Goal: Information Seeking & Learning: Learn about a topic

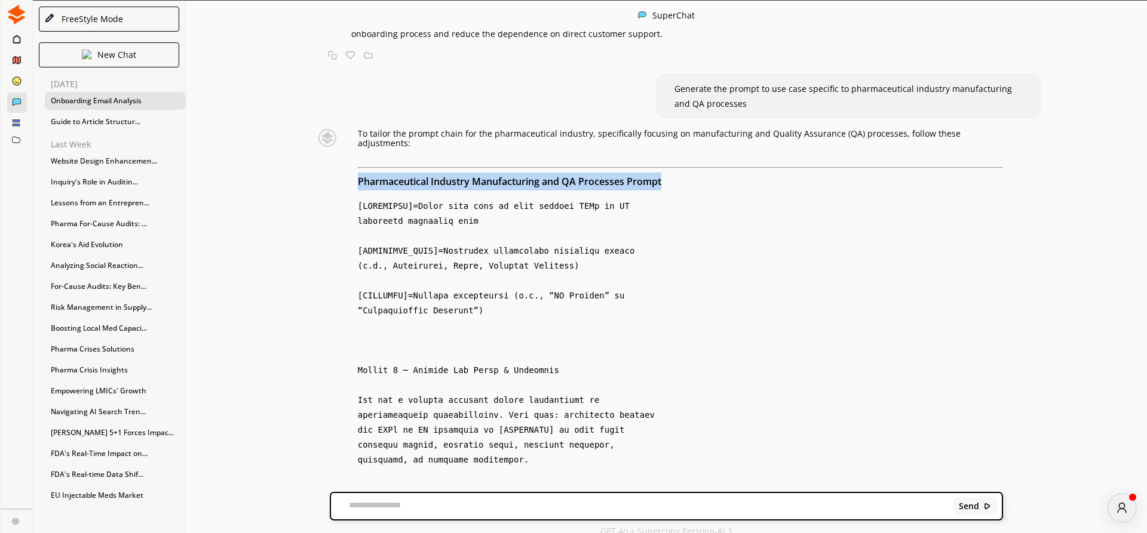
scroll to position [3677, 0]
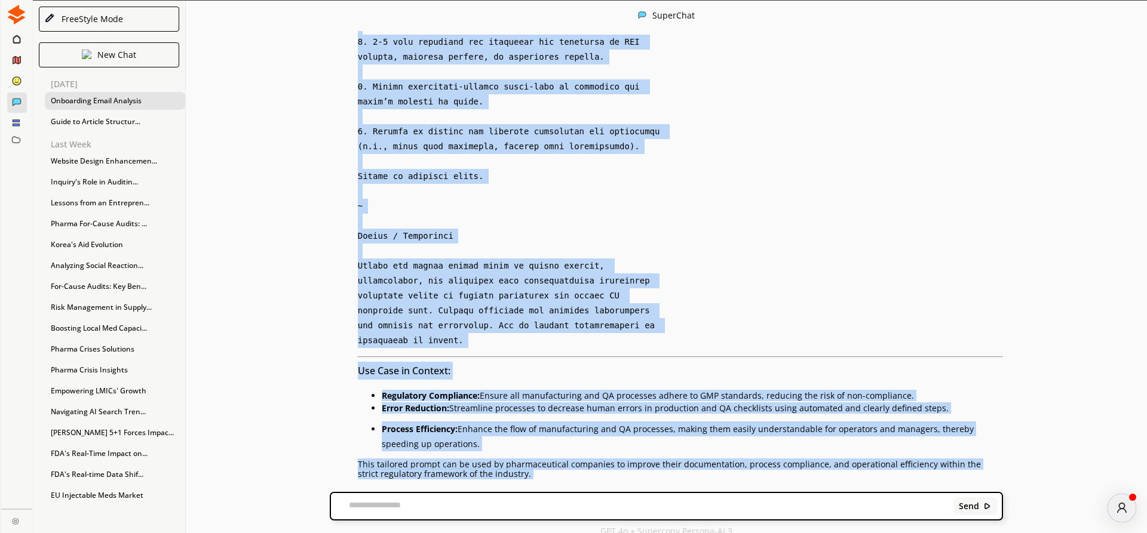
scroll to position [5441, 0]
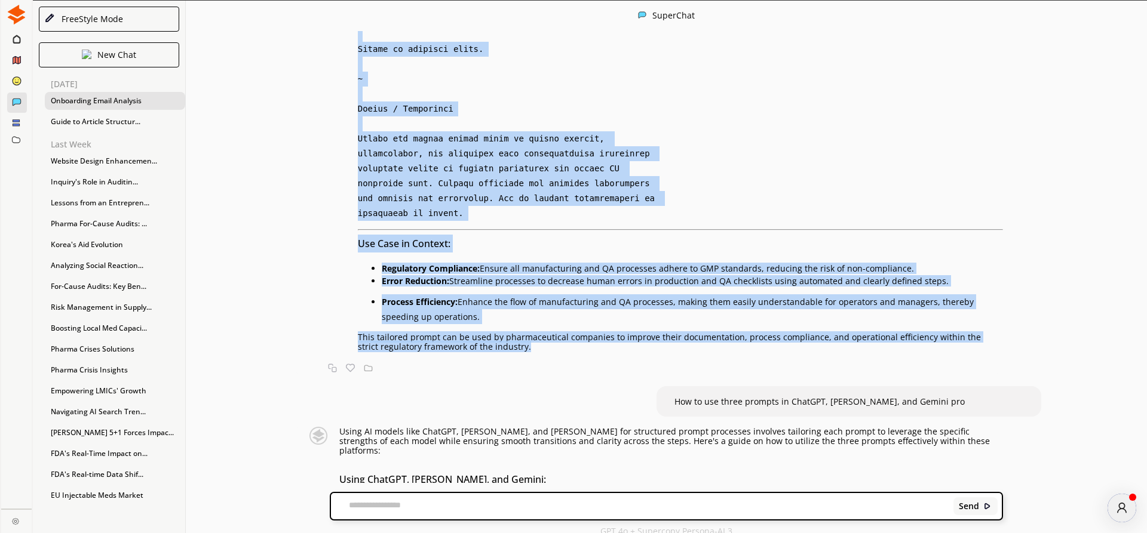
drag, startPoint x: 360, startPoint y: 206, endPoint x: 542, endPoint y: 251, distance: 188.3
copy div "Loremipsumdolo Sitametc Adipiscingeli sed DO Eiusmodte Incidi [UTLABOREE]=Dolor…"
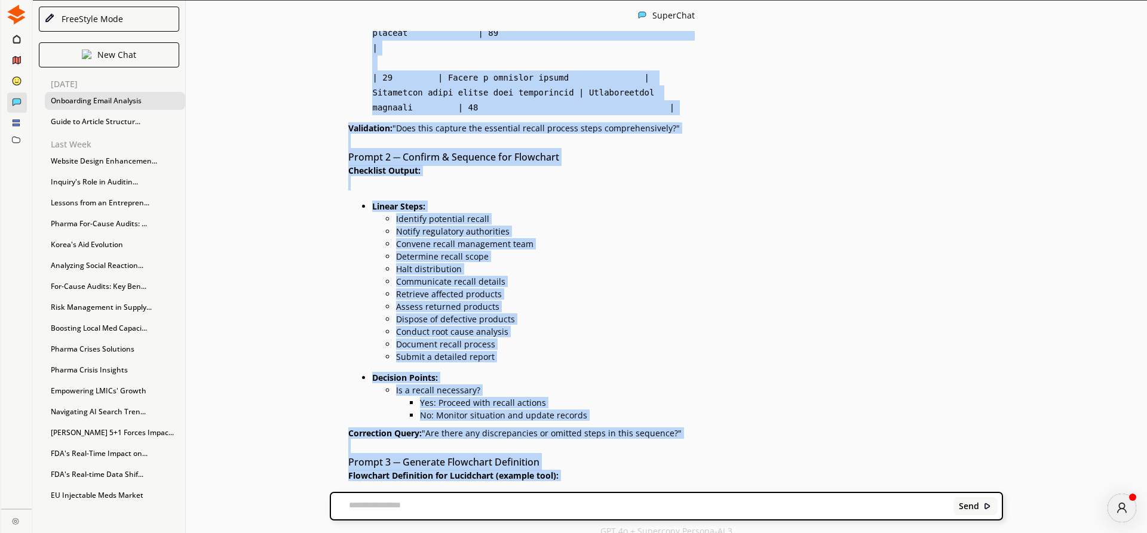
scroll to position [11281, 0]
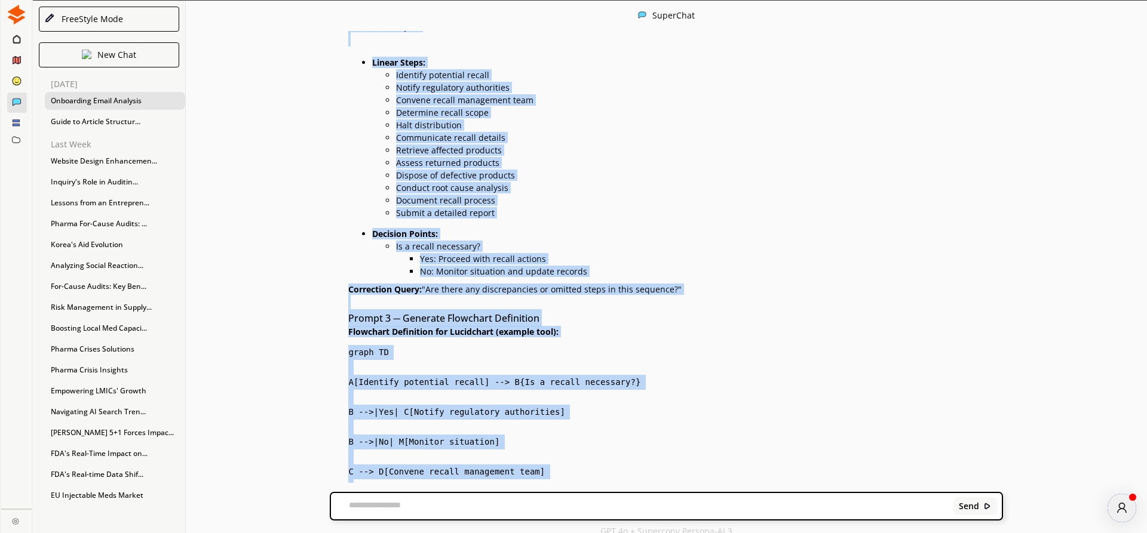
drag, startPoint x: 436, startPoint y: 194, endPoint x: 503, endPoint y: 456, distance: 271.2
copy div "SOP for handling product recalls in the pharmaceutical industry and process it …"
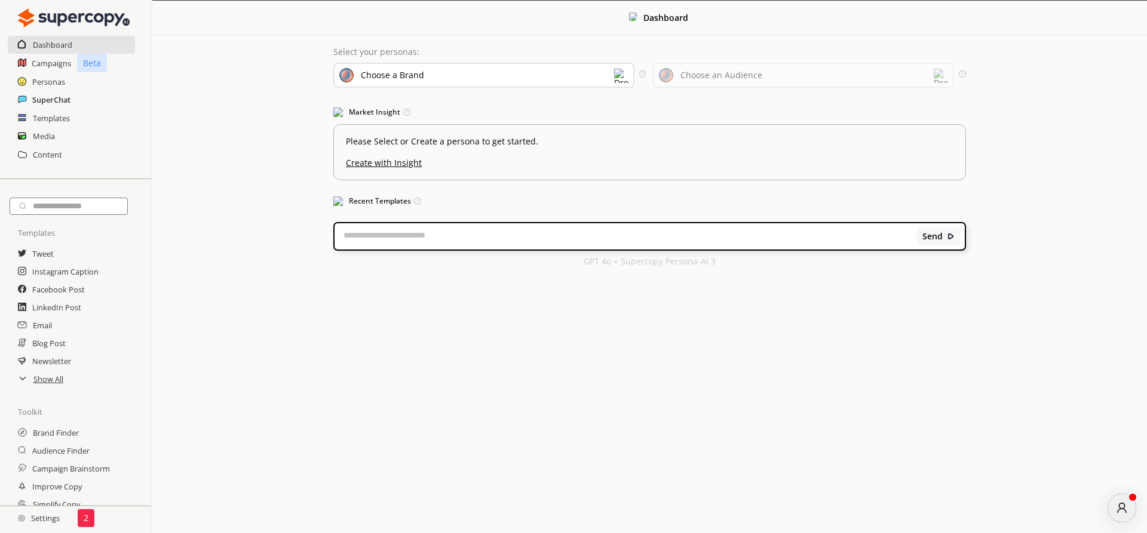
click at [38, 97] on h2 "SuperChat" at bounding box center [51, 100] width 38 height 18
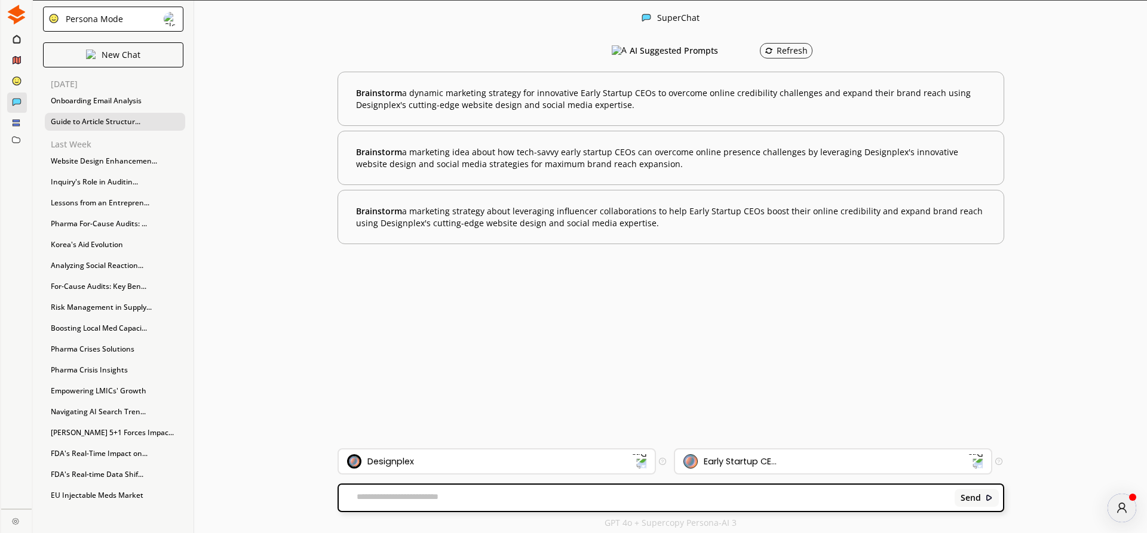
click at [81, 121] on div "Guide to Article Structur..." at bounding box center [115, 122] width 140 height 18
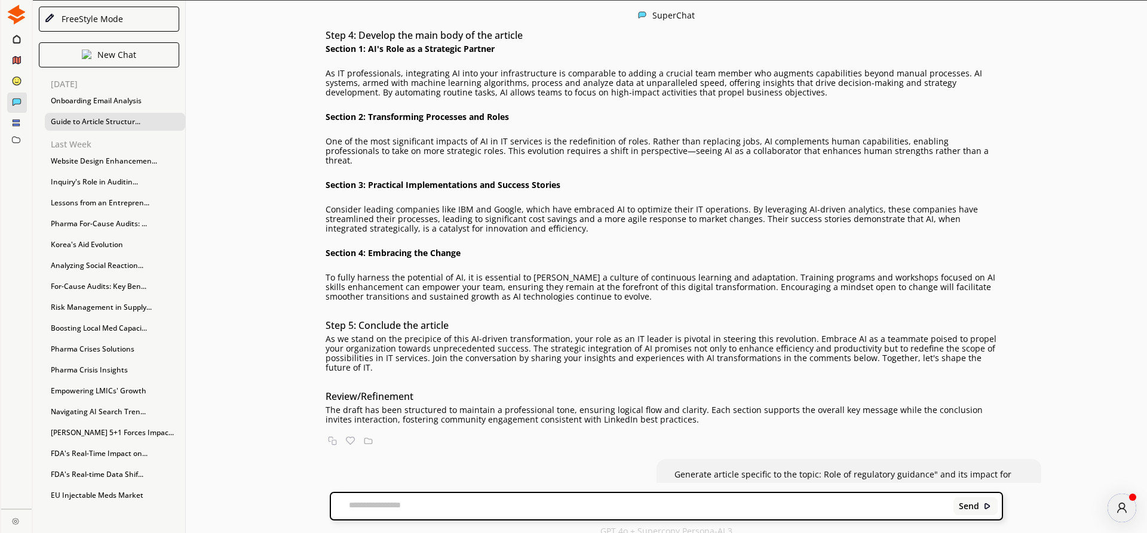
scroll to position [1199, 0]
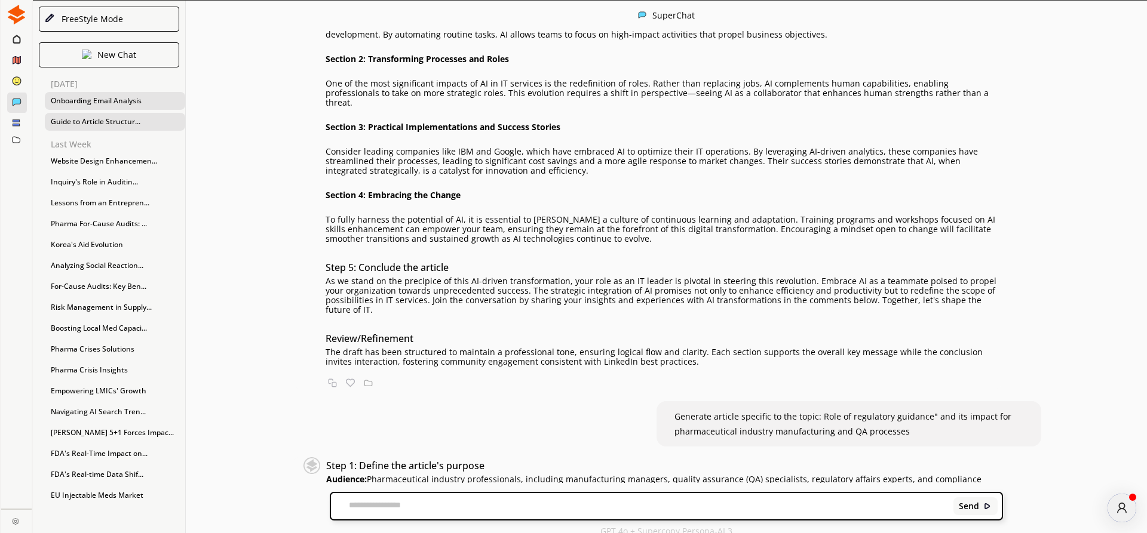
click at [91, 97] on div "Onboarding Email Analysis" at bounding box center [115, 101] width 140 height 18
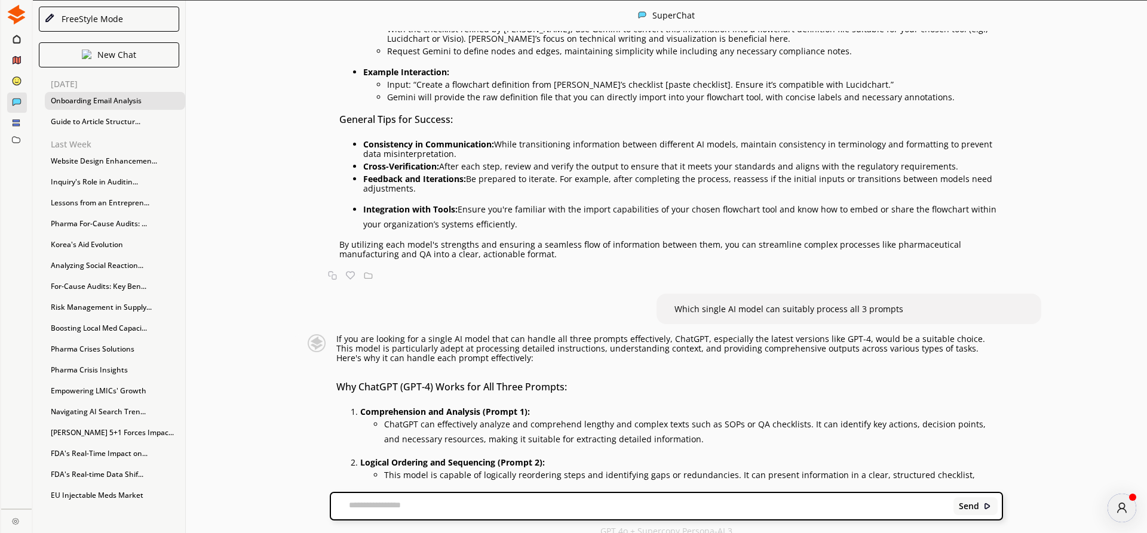
scroll to position [6266, 0]
